Goal: Information Seeking & Learning: Learn about a topic

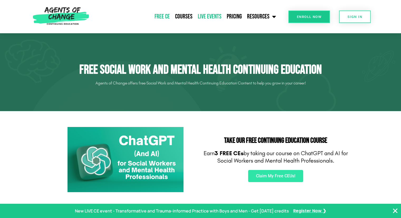
click at [210, 17] on link "Live Events" at bounding box center [209, 16] width 29 height 13
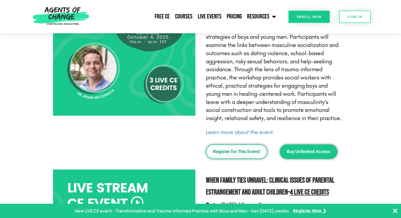
scroll to position [387, 0]
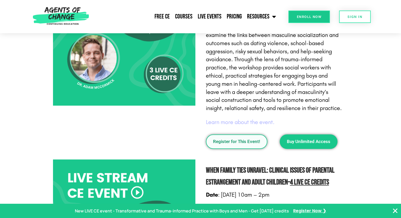
click at [234, 123] on link "Learn more about the event." at bounding box center [240, 122] width 69 height 7
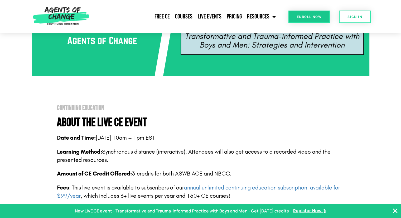
scroll to position [270, 0]
click at [28, 84] on section "Continuing Education About The Live CE Event Date and Time: [DATE] 10am – 1pm E…" at bounding box center [200, 212] width 401 height 268
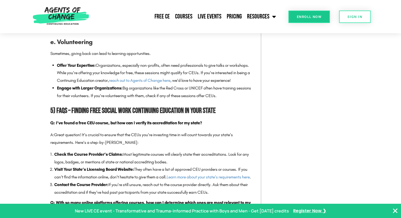
scroll to position [1077, 0]
